Goal: Navigation & Orientation: Find specific page/section

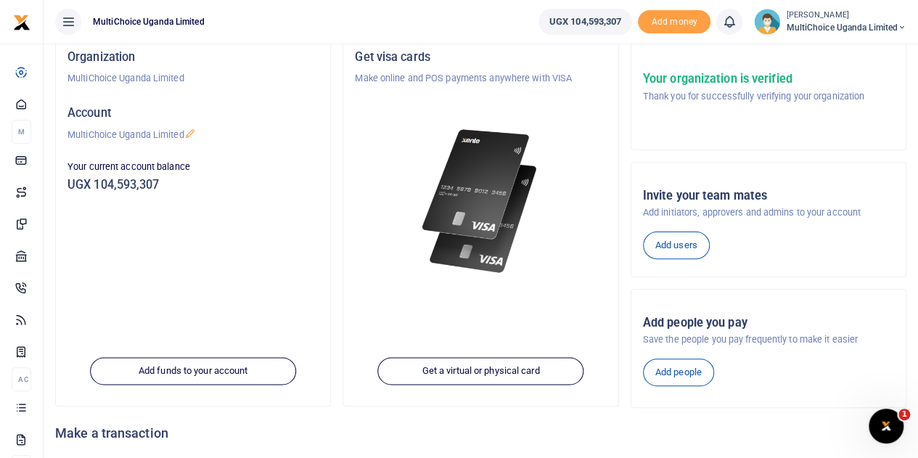
scroll to position [78, 0]
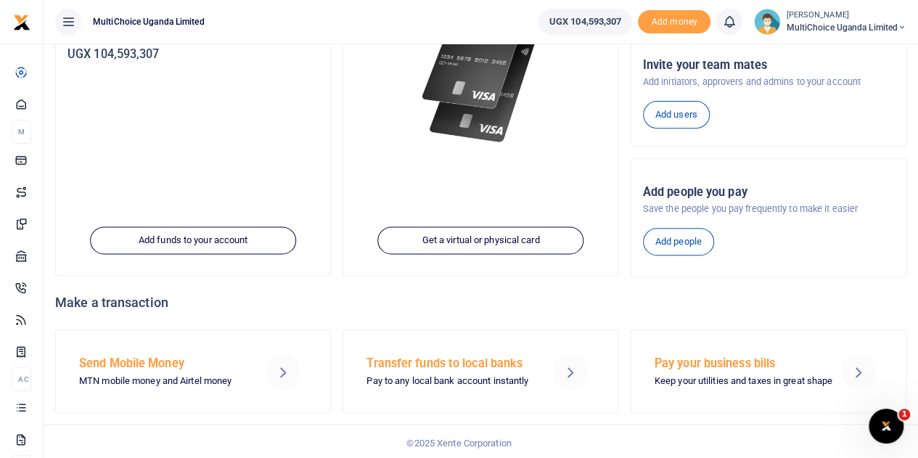
scroll to position [223, 0]
click at [859, 367] on icon at bounding box center [858, 370] width 17 height 17
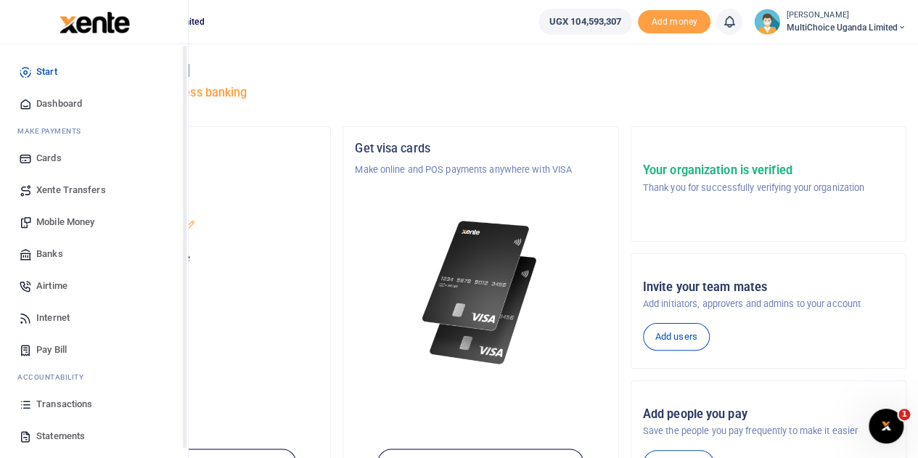
click at [48, 101] on span "Dashboard" at bounding box center [59, 104] width 46 height 15
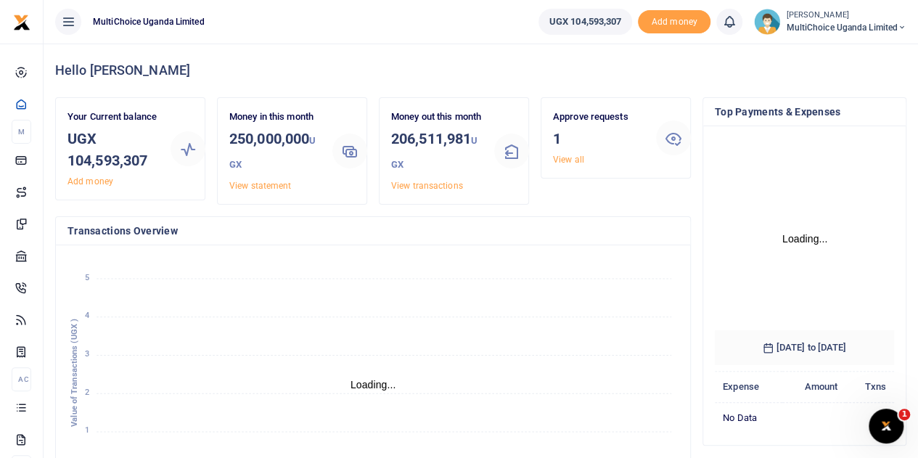
click at [588, 399] on icon "January January February February March March April April May May June June Jul…" at bounding box center [372, 377] width 611 height 240
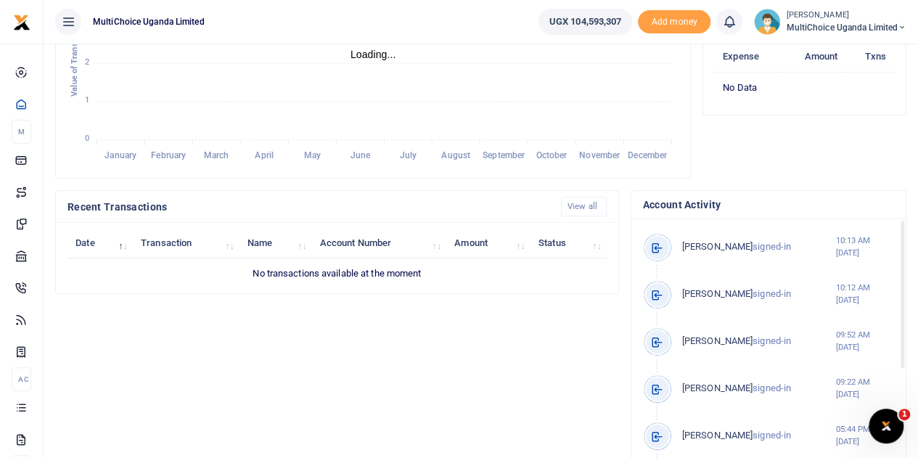
scroll to position [290, 0]
